Goal: Task Accomplishment & Management: Complete application form

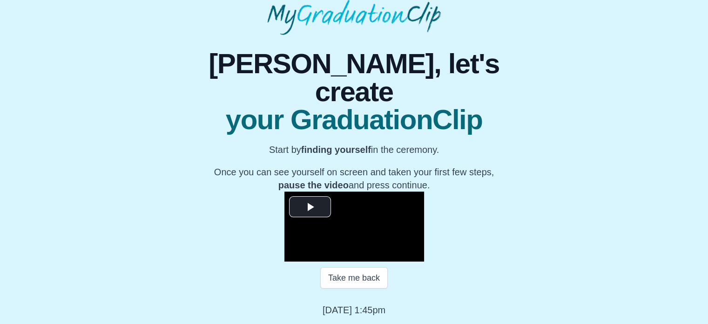
scroll to position [140, 0]
click at [310, 206] on span "Video Player" at bounding box center [310, 206] width 0 height 0
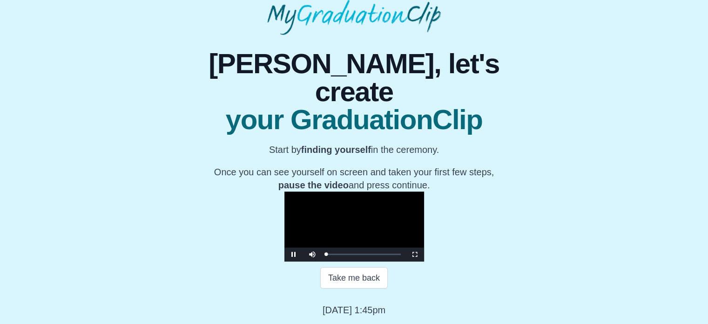
scroll to position [149, 0]
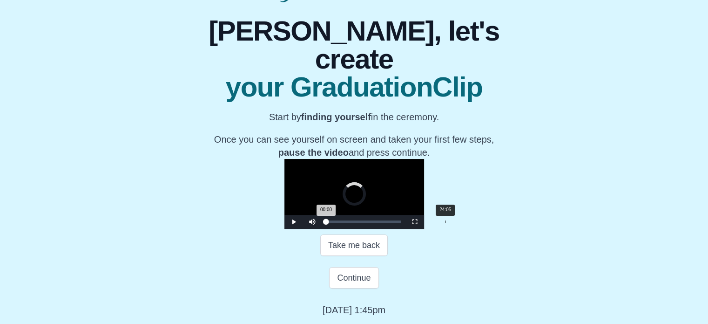
drag, startPoint x: 219, startPoint y: 253, endPoint x: 338, endPoint y: 257, distance: 118.8
click at [338, 229] on div "Loaded : 0% 24:05 00:00 Progress : 0%" at bounding box center [364, 222] width 84 height 14
drag, startPoint x: 337, startPoint y: 255, endPoint x: 396, endPoint y: 257, distance: 58.7
click at [396, 229] on div "Loaded : 0% 35:54 25:02 Progress : 0%" at bounding box center [364, 222] width 84 height 14
drag, startPoint x: 399, startPoint y: 253, endPoint x: 437, endPoint y: 253, distance: 38.7
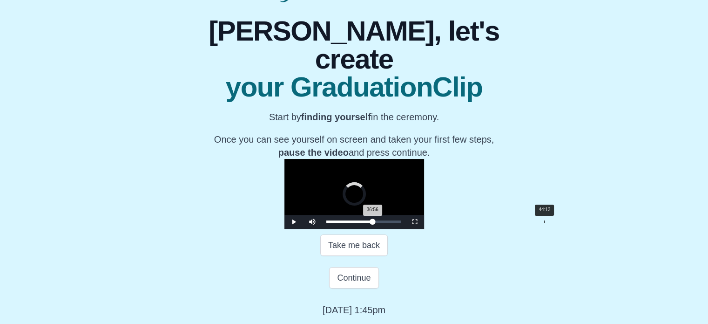
click at [401, 223] on div "Loaded : 0% 44:13 36:56 Progress : 0%" at bounding box center [364, 221] width 75 height 2
drag, startPoint x: 438, startPoint y: 255, endPoint x: 426, endPoint y: 258, distance: 12.4
click at [406, 229] on div "Loaded : 0% 41:57 44:07 Progress : 0%" at bounding box center [364, 222] width 84 height 14
drag, startPoint x: 427, startPoint y: 255, endPoint x: 413, endPoint y: 256, distance: 13.5
click at [406, 229] on div "Loaded : 0% 39:24 42:08 Progress : 0%" at bounding box center [364, 222] width 84 height 14
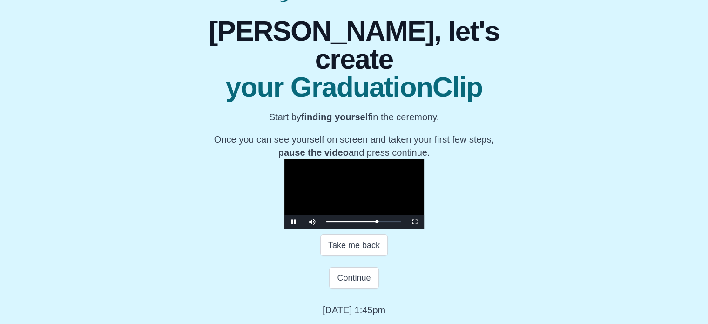
click at [424, 166] on video "Video Player" at bounding box center [355, 194] width 140 height 70
click at [378, 223] on div "40:37 Progress : 0%" at bounding box center [353, 221] width 52 height 2
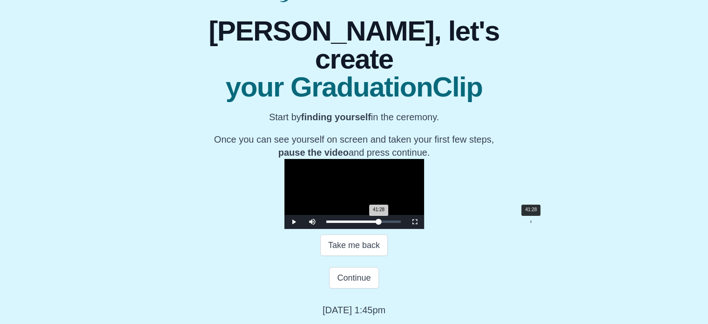
click at [379, 223] on div "41:28 Progress : 0%" at bounding box center [353, 221] width 53 height 2
click at [379, 223] on div "41:00 Progress : 0%" at bounding box center [353, 221] width 52 height 2
click at [415, 222] on span "Video Player" at bounding box center [415, 222] width 0 height 0
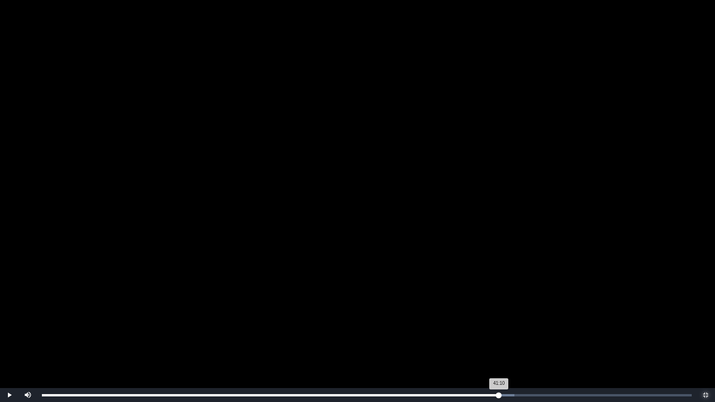
click at [499, 323] on div "41:10 Progress : 0%" at bounding box center [270, 396] width 457 height 2
click at [501, 323] on div "41:22 Progress : 0%" at bounding box center [271, 396] width 459 height 2
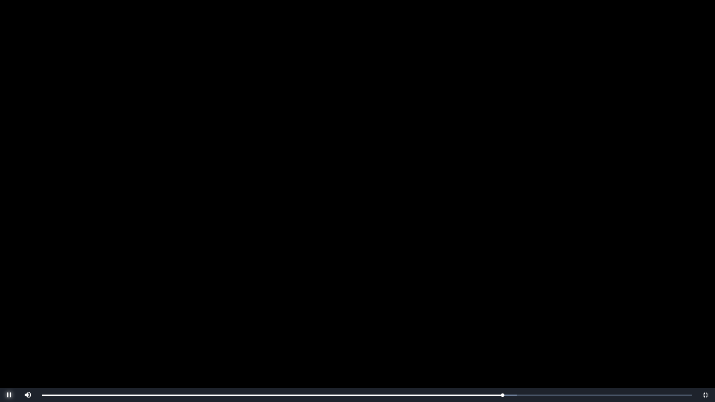
click at [9, 323] on span "Video Player" at bounding box center [9, 395] width 0 height 0
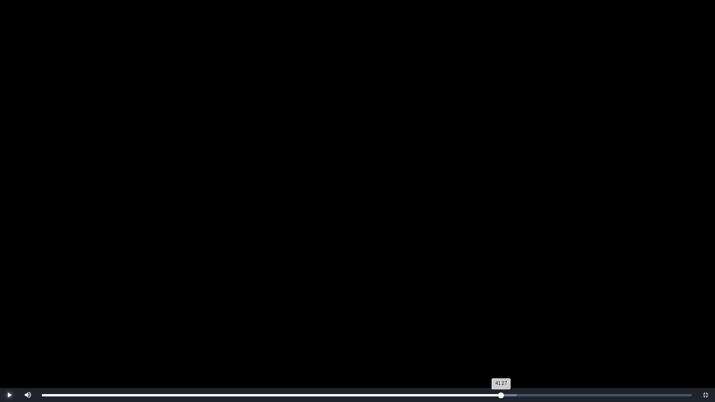
click at [502, 323] on div "41:27 Progress : 0%" at bounding box center [272, 396] width 460 height 2
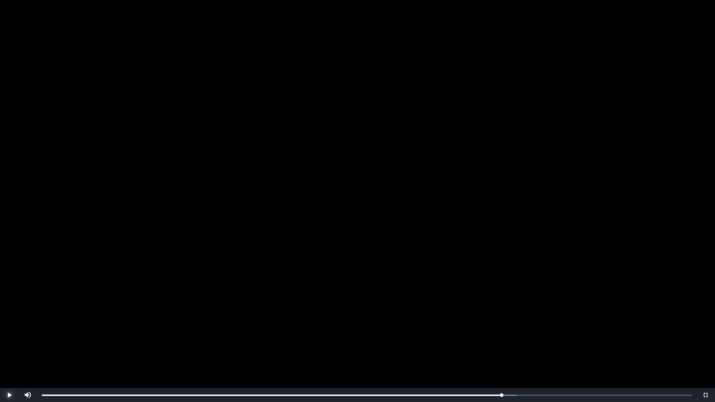
click at [9, 323] on span "Video Player" at bounding box center [9, 395] width 0 height 0
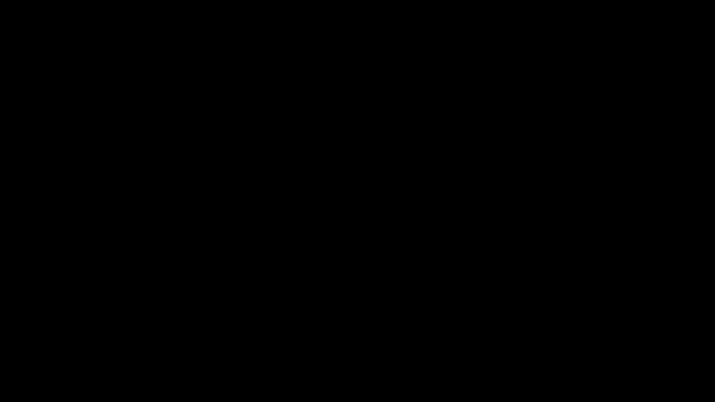
click at [9, 323] on span "Video Player" at bounding box center [9, 395] width 0 height 0
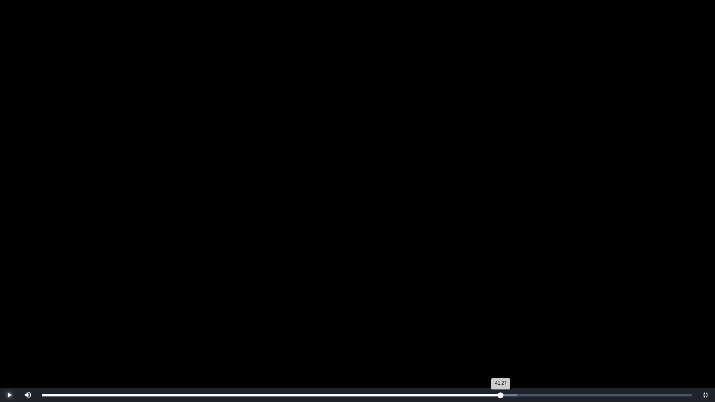
click at [501, 323] on div "41:27 Progress : 0%" at bounding box center [271, 396] width 459 height 2
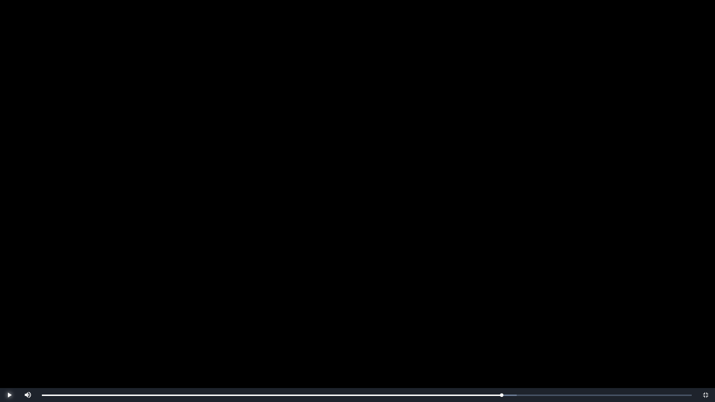
click at [9, 323] on span "Video Player" at bounding box center [9, 395] width 0 height 0
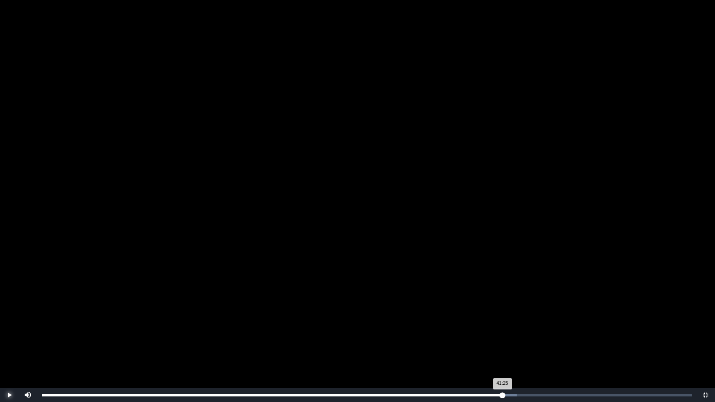
click at [502, 323] on div "41:25 Progress : 0%" at bounding box center [272, 396] width 461 height 2
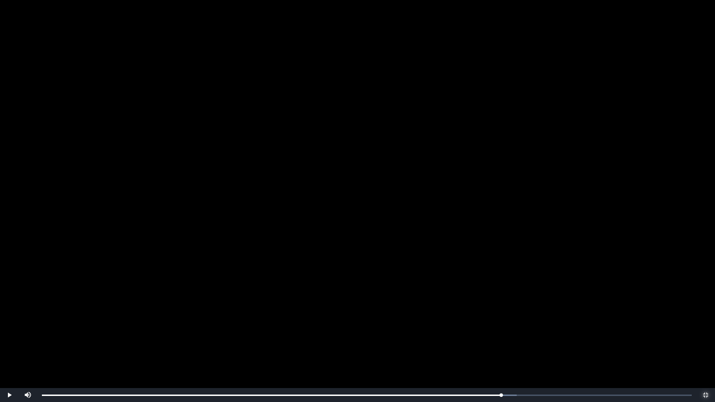
click at [706, 323] on span "Video Player" at bounding box center [706, 395] width 0 height 0
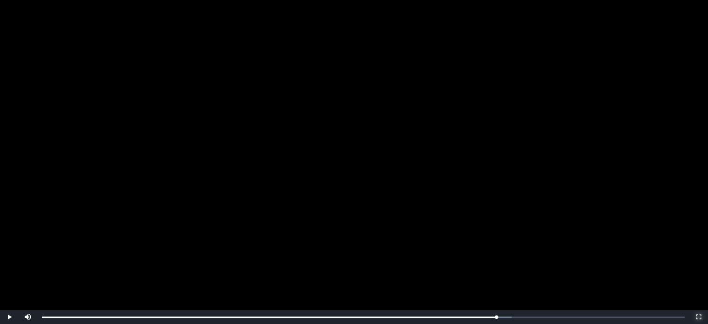
scroll to position [182, 0]
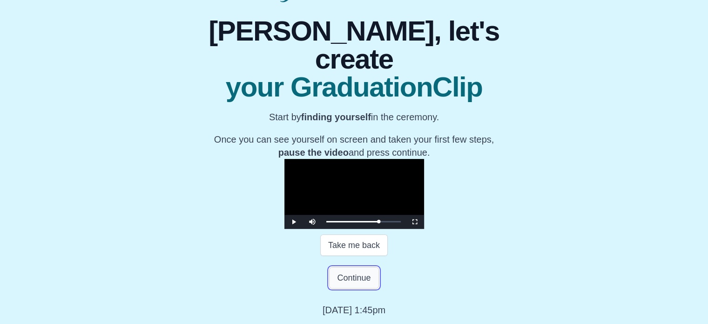
click at [354, 278] on button "Continue" at bounding box center [353, 277] width 49 height 21
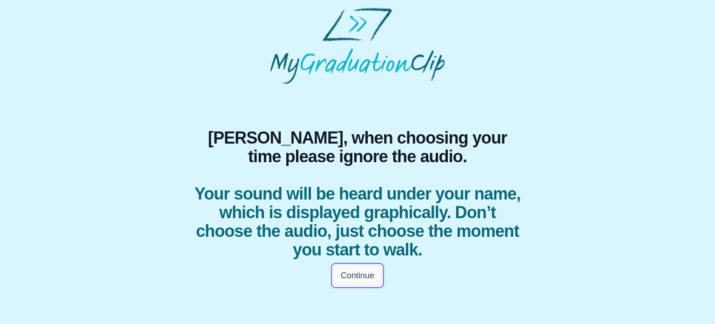
click at [364, 279] on button "Continue" at bounding box center [357, 275] width 49 height 21
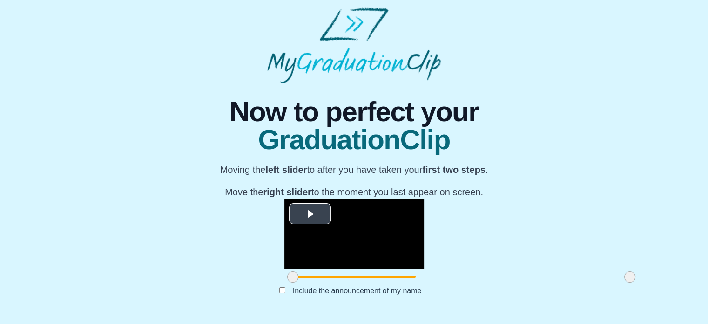
scroll to position [127, 0]
drag, startPoint x: 187, startPoint y: 278, endPoint x: 175, endPoint y: 273, distance: 12.7
click at [175, 273] on div "**********" at bounding box center [354, 198] width 694 height 231
click at [310, 213] on span "Video Player" at bounding box center [310, 213] width 0 height 0
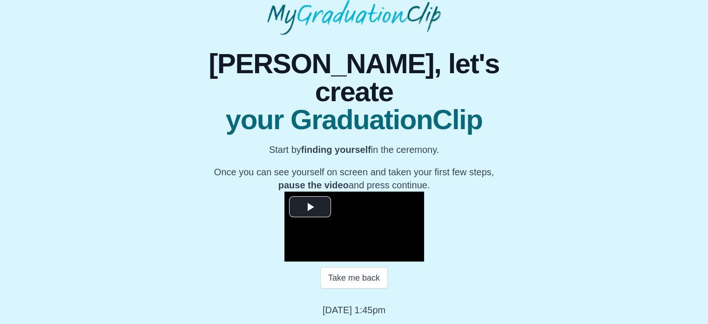
scroll to position [140, 0]
click at [310, 206] on span "Video Player" at bounding box center [310, 206] width 0 height 0
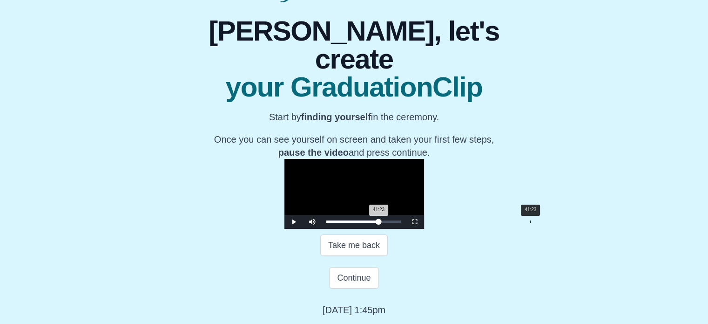
drag, startPoint x: 220, startPoint y: 264, endPoint x: 423, endPoint y: 264, distance: 203.1
click at [379, 223] on div "41:23 Progress : 0%" at bounding box center [353, 221] width 53 height 2
click at [294, 222] on span "Video Player" at bounding box center [294, 222] width 0 height 0
click at [350, 288] on button "Continue" at bounding box center [353, 277] width 49 height 21
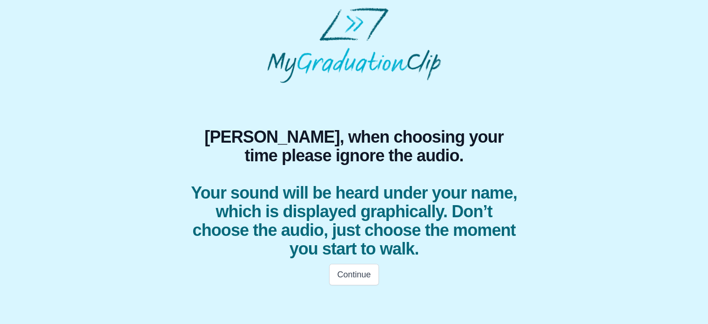
scroll to position [0, 0]
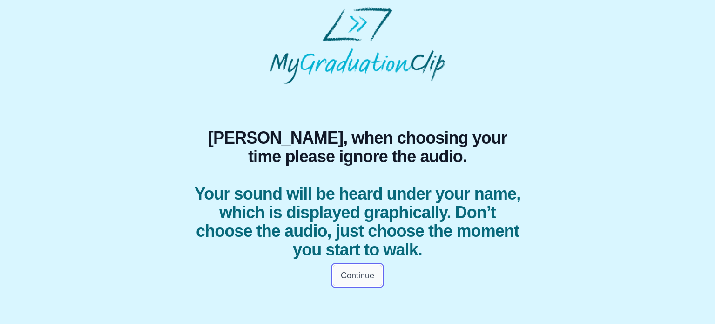
click at [364, 277] on button "Continue" at bounding box center [357, 275] width 49 height 21
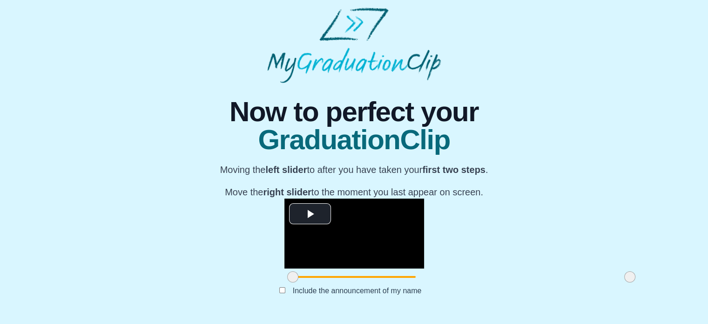
scroll to position [127, 0]
drag, startPoint x: 184, startPoint y: 279, endPoint x: 299, endPoint y: 270, distance: 114.9
click at [303, 270] on div "**********" at bounding box center [355, 241] width 140 height 87
drag, startPoint x: 526, startPoint y: 279, endPoint x: 480, endPoint y: 282, distance: 45.7
click at [579, 282] on span at bounding box center [584, 276] width 11 height 11
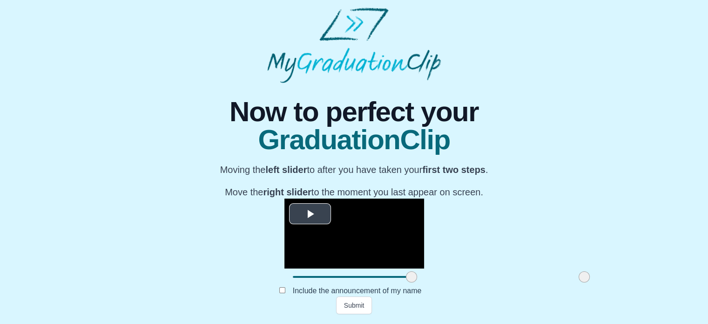
click at [310, 213] on span "Video Player" at bounding box center [310, 213] width 0 height 0
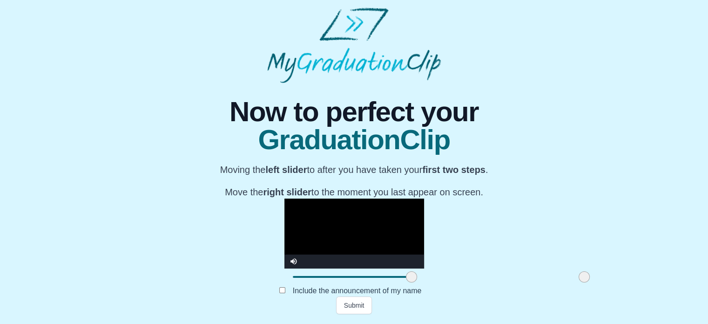
click at [406, 279] on span at bounding box center [411, 276] width 11 height 11
click at [374, 198] on video "Video Player" at bounding box center [355, 233] width 140 height 70
click at [576, 276] on span at bounding box center [581, 276] width 11 height 11
drag, startPoint x: 305, startPoint y: 282, endPoint x: 314, endPoint y: 277, distance: 10.8
click at [416, 277] on span at bounding box center [421, 276] width 11 height 11
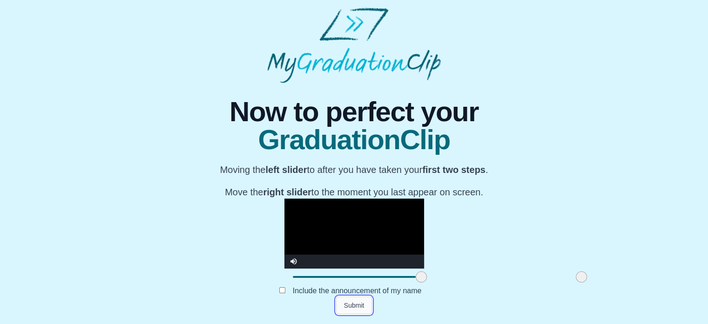
click at [348, 308] on button "Submit" at bounding box center [354, 305] width 36 height 18
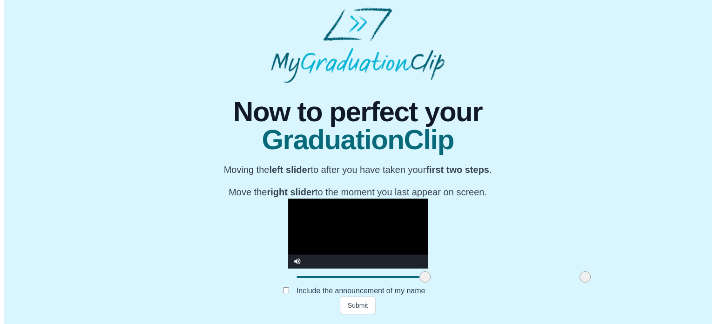
scroll to position [0, 0]
